Goal: Navigation & Orientation: Locate item on page

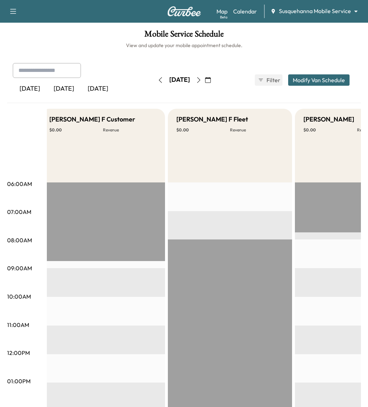
scroll to position [0, 41]
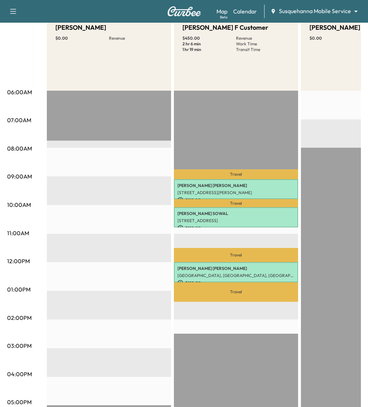
scroll to position [154, 0]
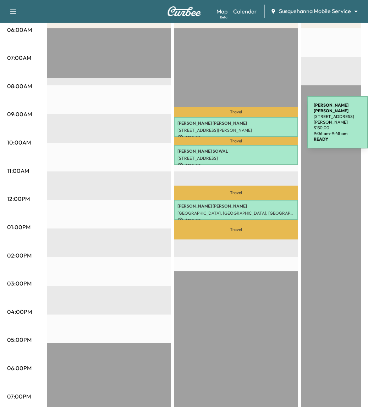
click at [254, 121] on p "[PERSON_NAME]" at bounding box center [235, 124] width 117 height 6
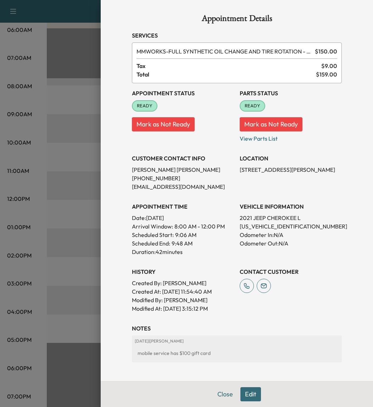
click at [80, 141] on div at bounding box center [186, 203] width 373 height 407
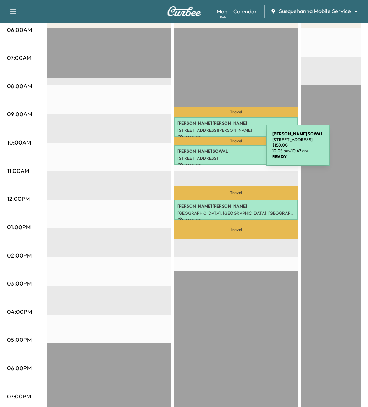
click at [212, 150] on p "[PERSON_NAME]" at bounding box center [235, 152] width 117 height 6
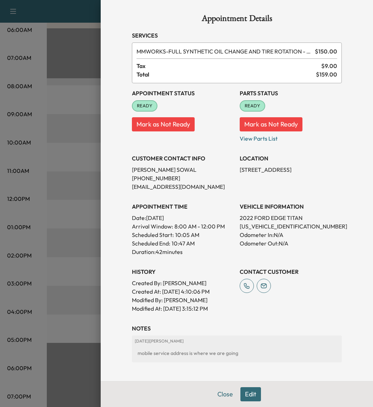
click at [73, 169] on div at bounding box center [186, 203] width 373 height 407
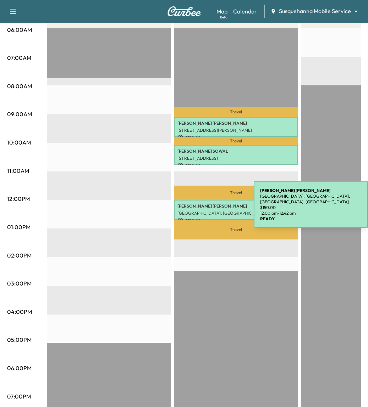
click at [200, 206] on p "[PERSON_NAME]" at bounding box center [235, 207] width 117 height 6
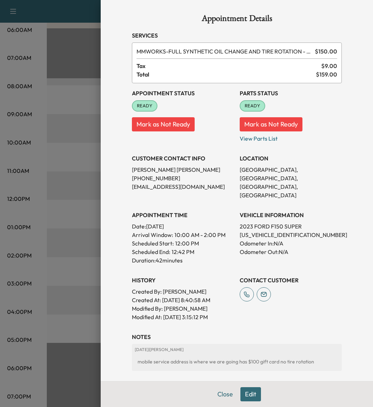
click at [71, 183] on div at bounding box center [186, 203] width 373 height 407
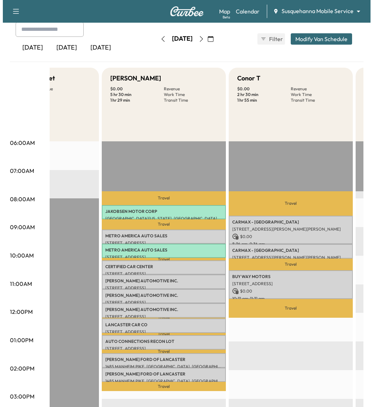
scroll to position [0, 565]
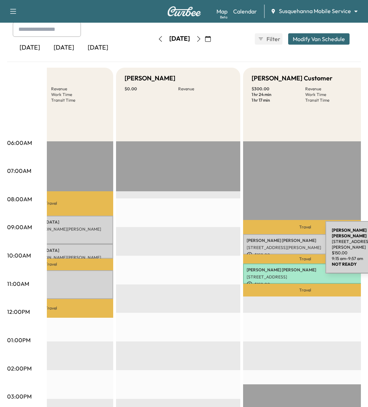
click at [272, 246] on p "[STREET_ADDRESS][PERSON_NAME]" at bounding box center [304, 248] width 117 height 6
